Goal: Find specific page/section: Find specific page/section

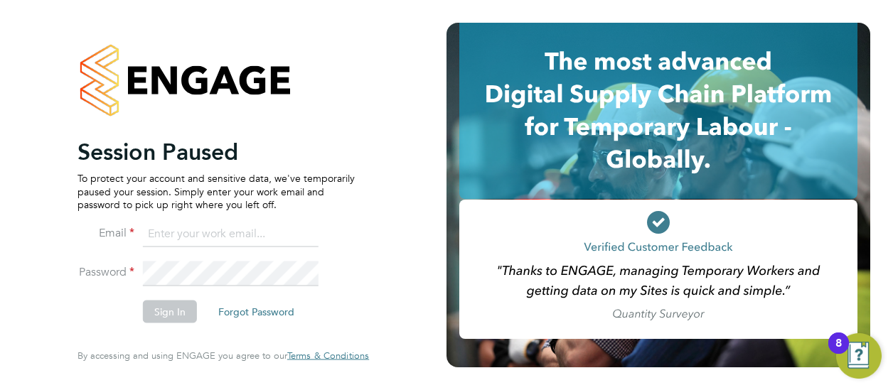
click at [216, 234] on input at bounding box center [231, 234] width 176 height 26
click at [252, 242] on input at bounding box center [231, 234] width 176 height 26
paste input "engagemasterlogins@hays.com"
type input "engagemasterlogins@hays.com"
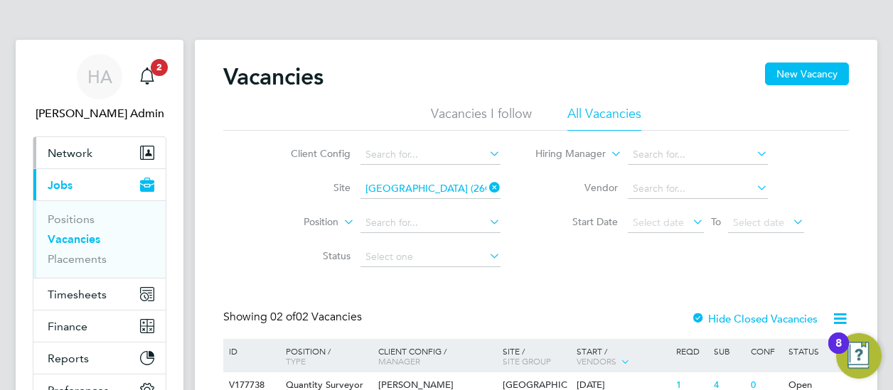
click at [119, 161] on button "Network" at bounding box center [99, 152] width 132 height 31
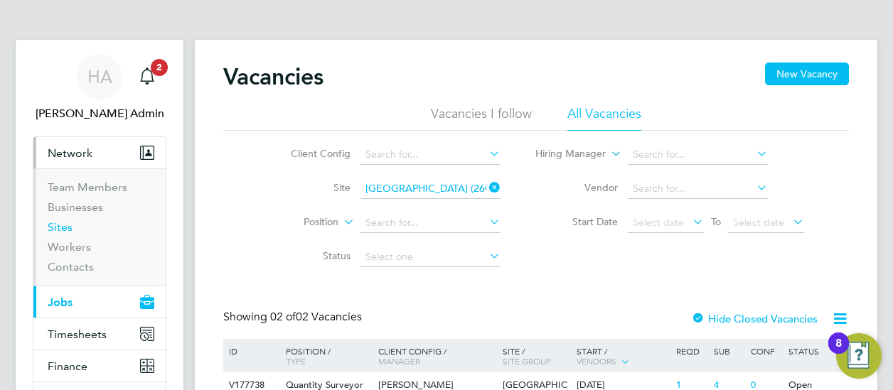
click at [63, 232] on link "Sites" at bounding box center [60, 227] width 25 height 14
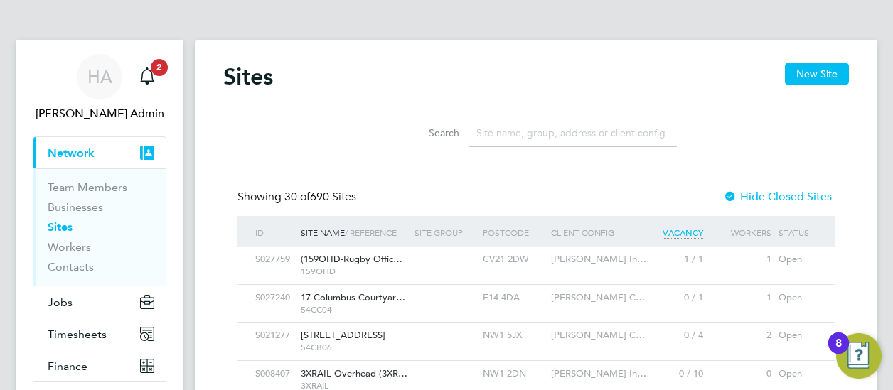
click at [580, 134] on input at bounding box center [573, 133] width 208 height 28
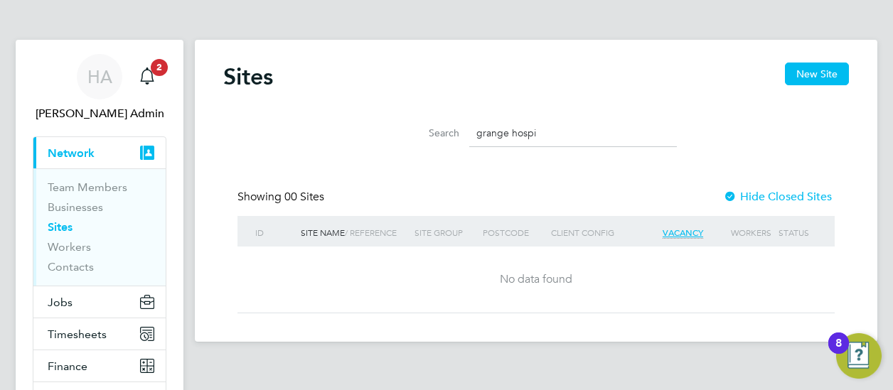
type input "grange hospi"
